Goal: Contribute content

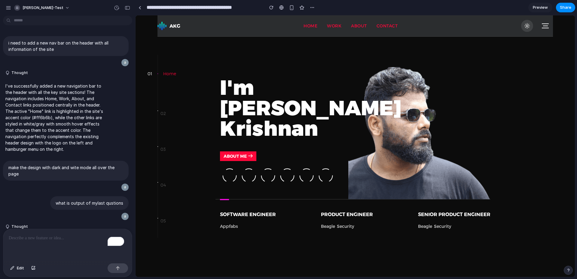
scroll to position [419, 0]
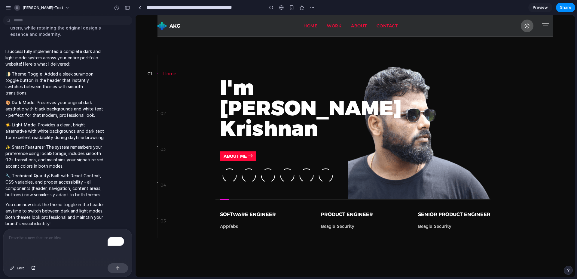
click at [529, 26] on icon at bounding box center [527, 26] width 6 height 6
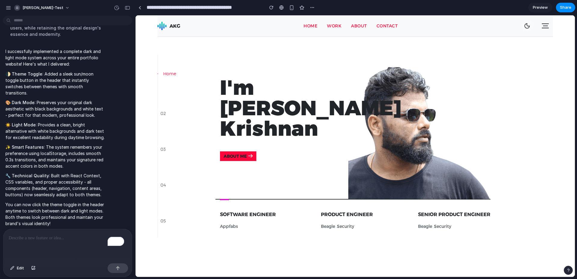
click at [529, 26] on icon at bounding box center [527, 25] width 5 height 5
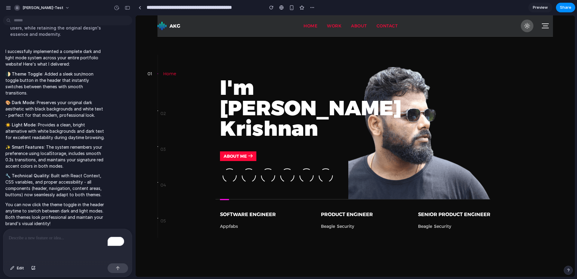
click at [529, 26] on icon at bounding box center [527, 26] width 6 height 6
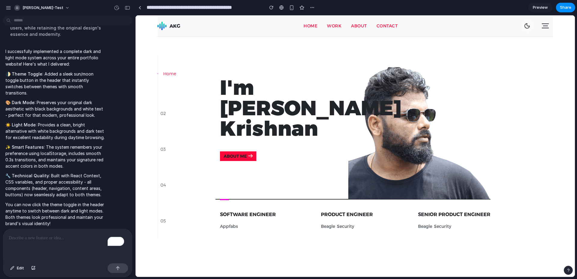
click at [529, 26] on icon at bounding box center [527, 25] width 5 height 5
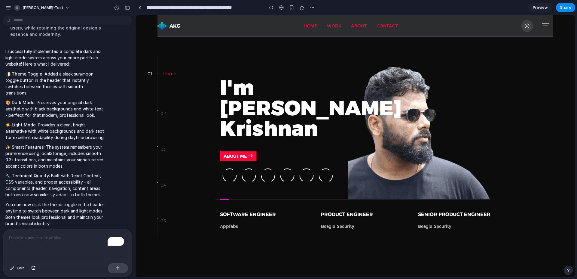
click at [548, 22] on div at bounding box center [545, 25] width 15 height 15
click at [544, 28] on div at bounding box center [545, 25] width 15 height 15
click at [48, 235] on p "To enrich screen reader interactions, please activate Accessibility in Grammarl…" at bounding box center [68, 237] width 118 height 7
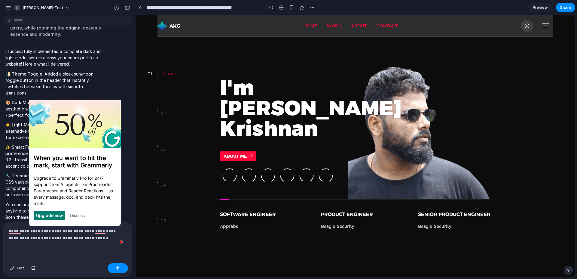
scroll to position [468, 0]
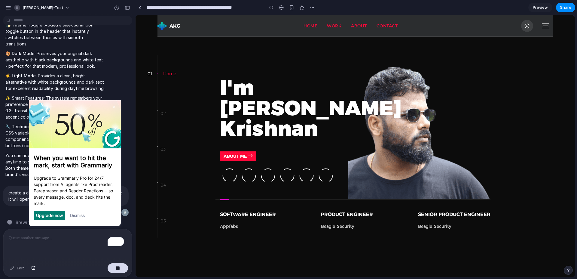
click at [48, 235] on p "To enrich screen reader interactions, please activate Accessibility in Grammarl…" at bounding box center [66, 237] width 115 height 7
click at [114, 106] on img at bounding box center [114, 106] width 2 height 3
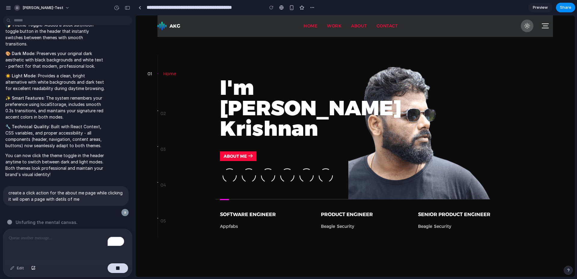
click at [526, 26] on icon at bounding box center [527, 26] width 6 height 6
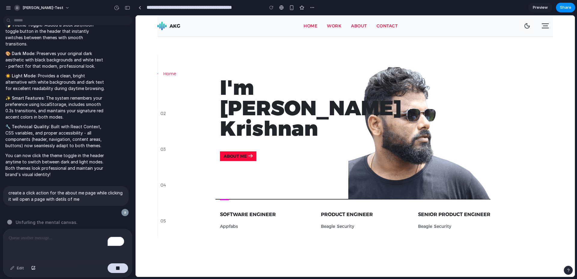
click at [524, 26] on icon at bounding box center [527, 26] width 6 height 6
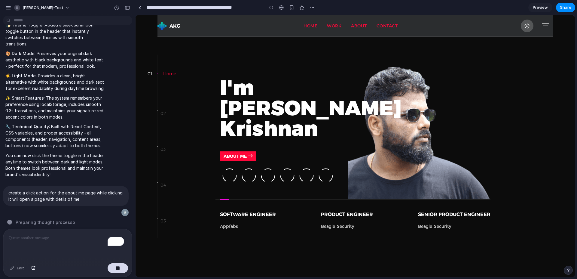
click at [529, 28] on icon at bounding box center [527, 26] width 6 height 6
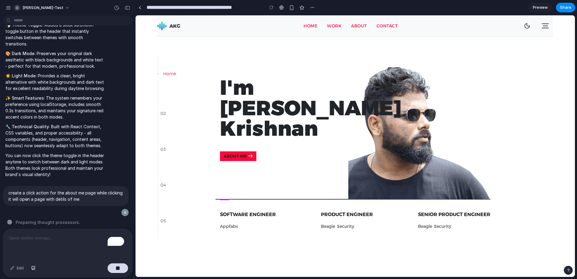
click at [529, 28] on icon at bounding box center [527, 26] width 6 height 6
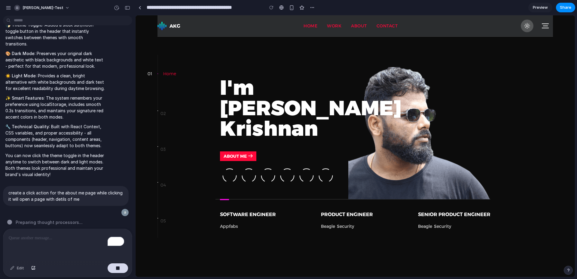
click at [526, 30] on button at bounding box center [527, 26] width 13 height 13
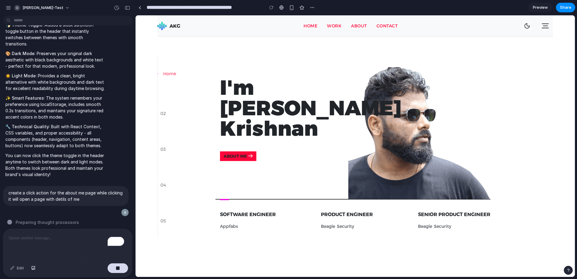
click at [531, 21] on div at bounding box center [537, 25] width 32 height 15
click at [524, 29] on icon at bounding box center [527, 26] width 6 height 6
